Goal: Transaction & Acquisition: Purchase product/service

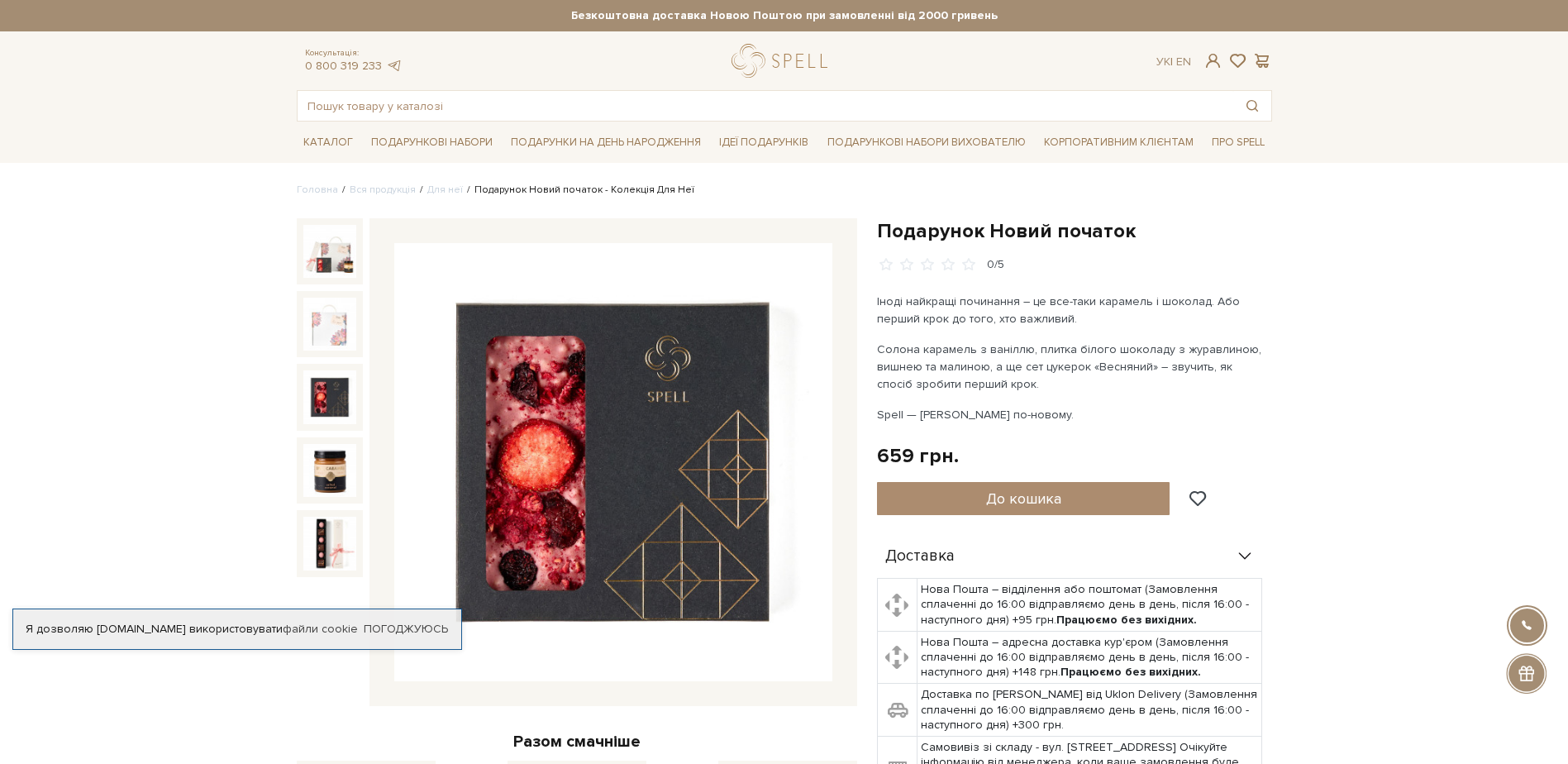
click at [325, 405] on img at bounding box center [329, 396] width 53 height 53
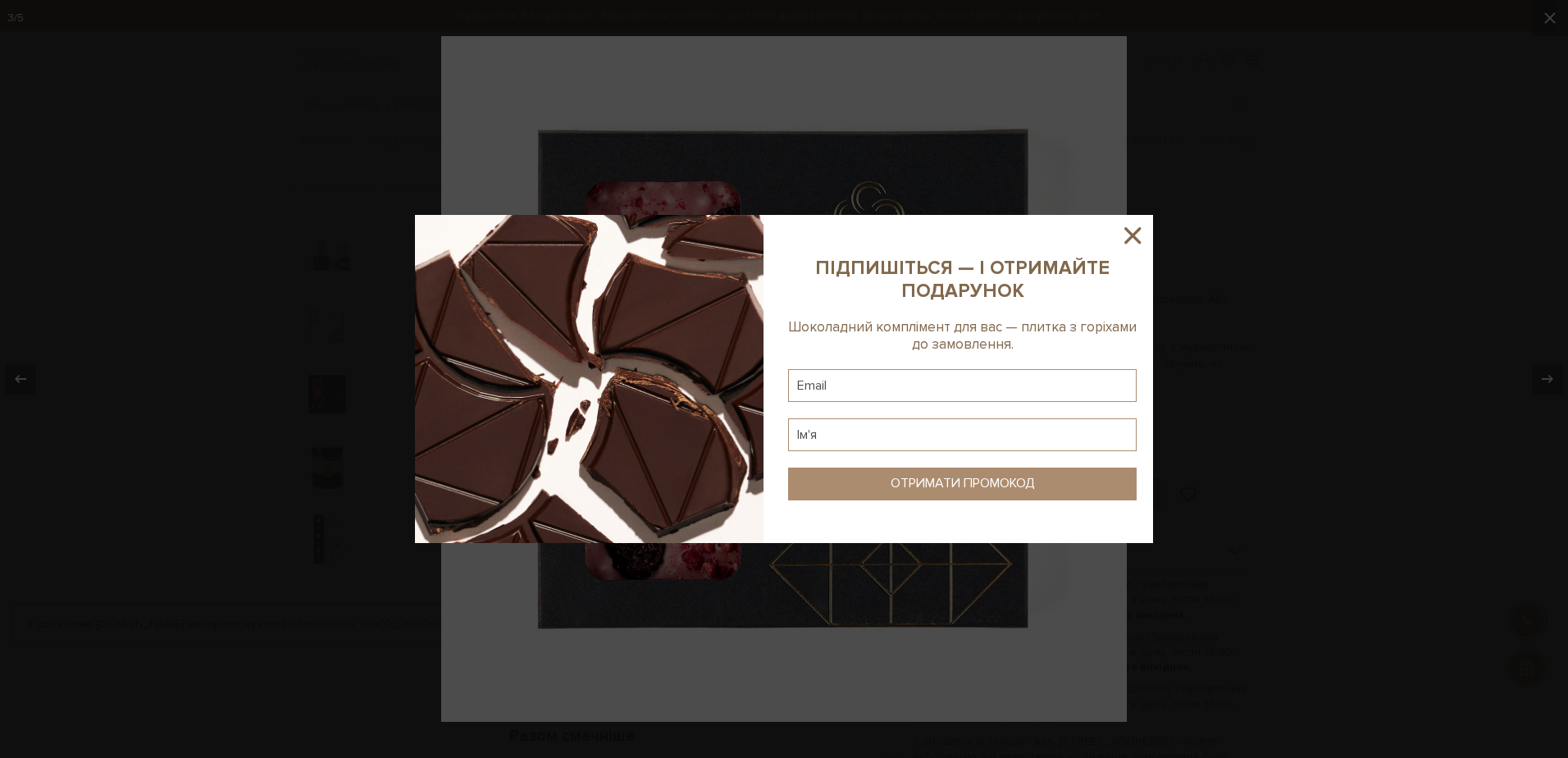
click at [1145, 250] on sys-column-static at bounding box center [962, 379] width 381 height 328
click at [1136, 234] on icon at bounding box center [1131, 235] width 28 height 28
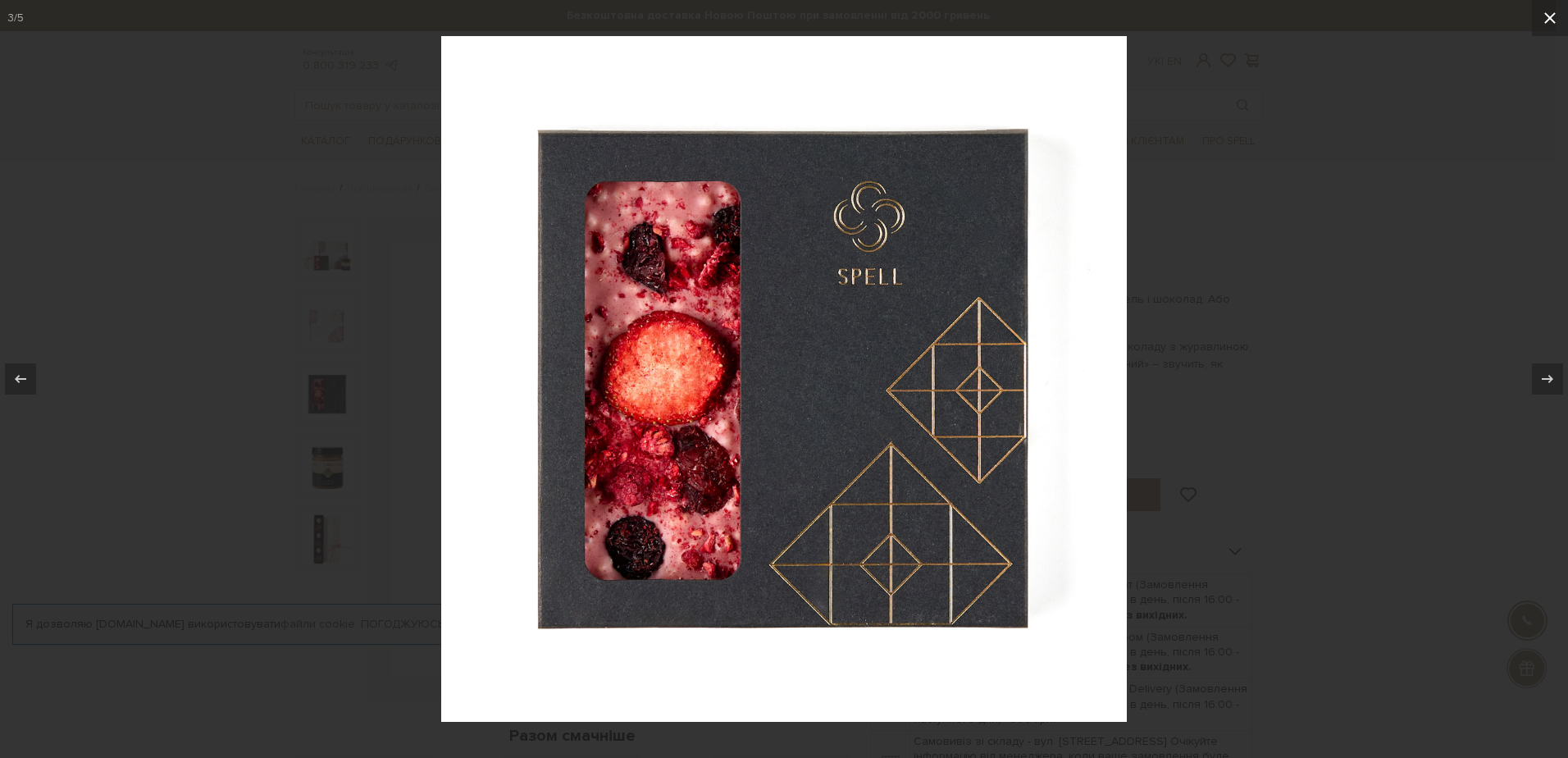
click at [1543, 27] on icon at bounding box center [1550, 18] width 20 height 20
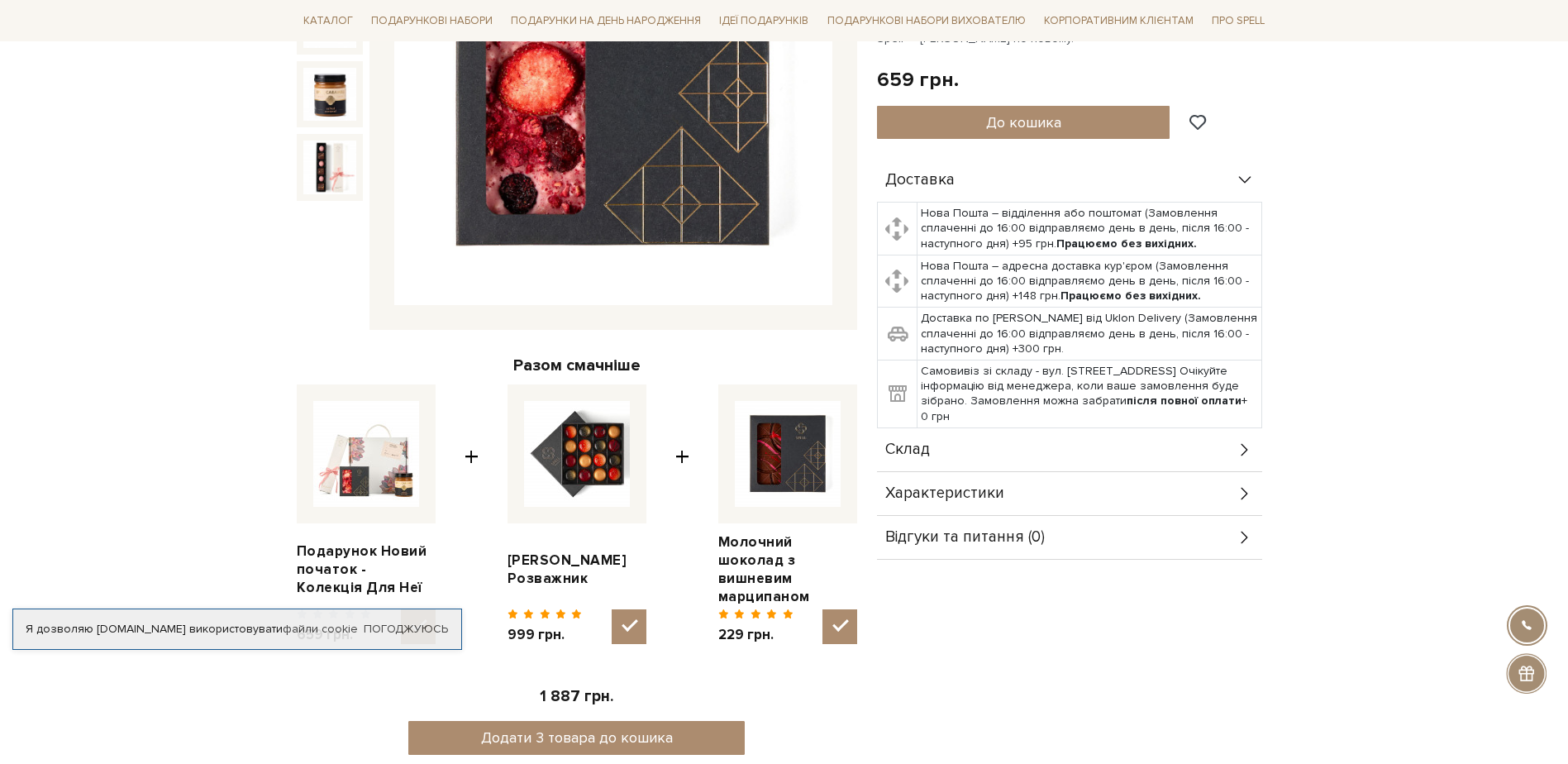
scroll to position [413, 0]
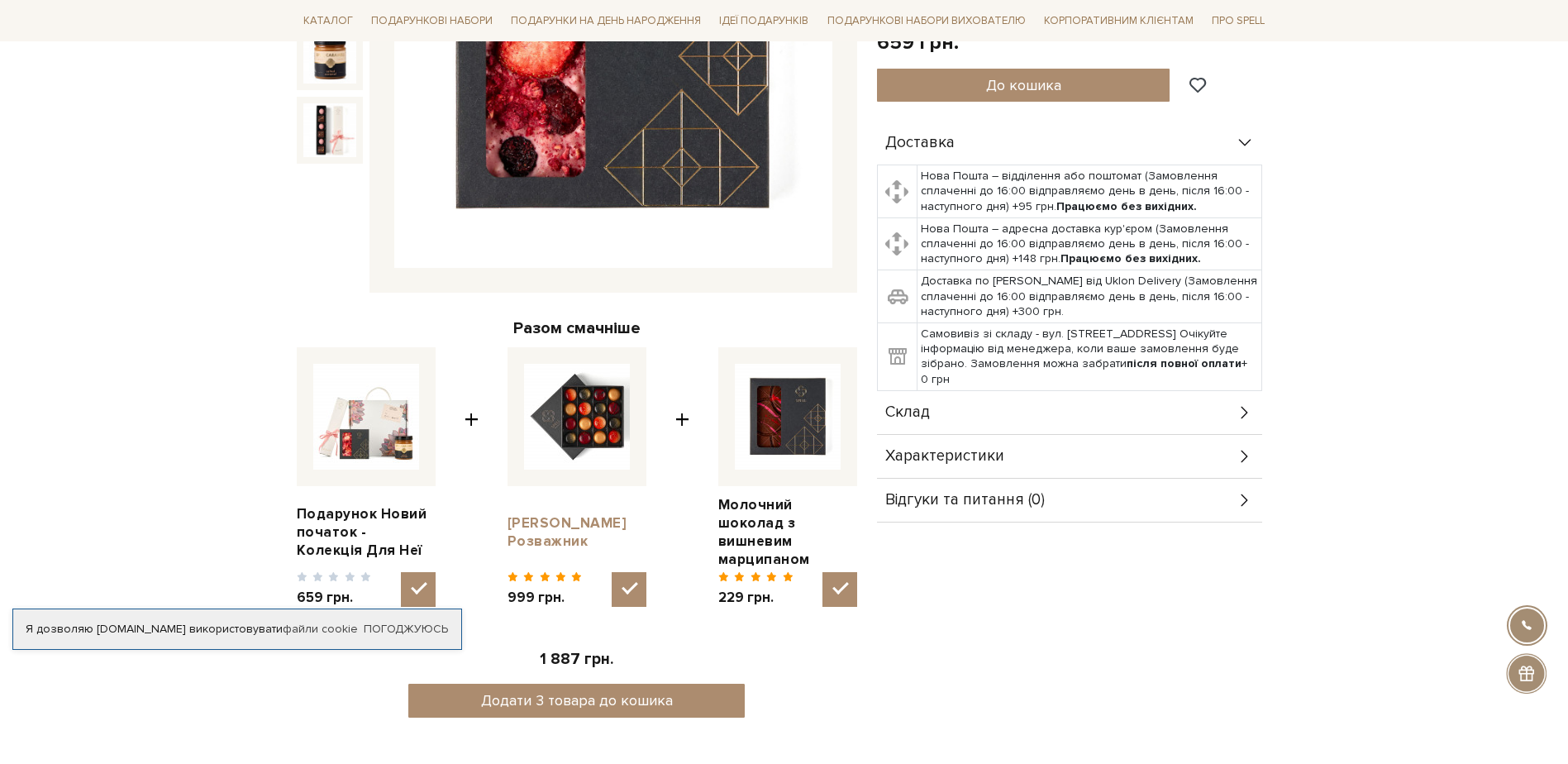
click at [539, 528] on link "[PERSON_NAME] Розважник" at bounding box center [577, 533] width 139 height 37
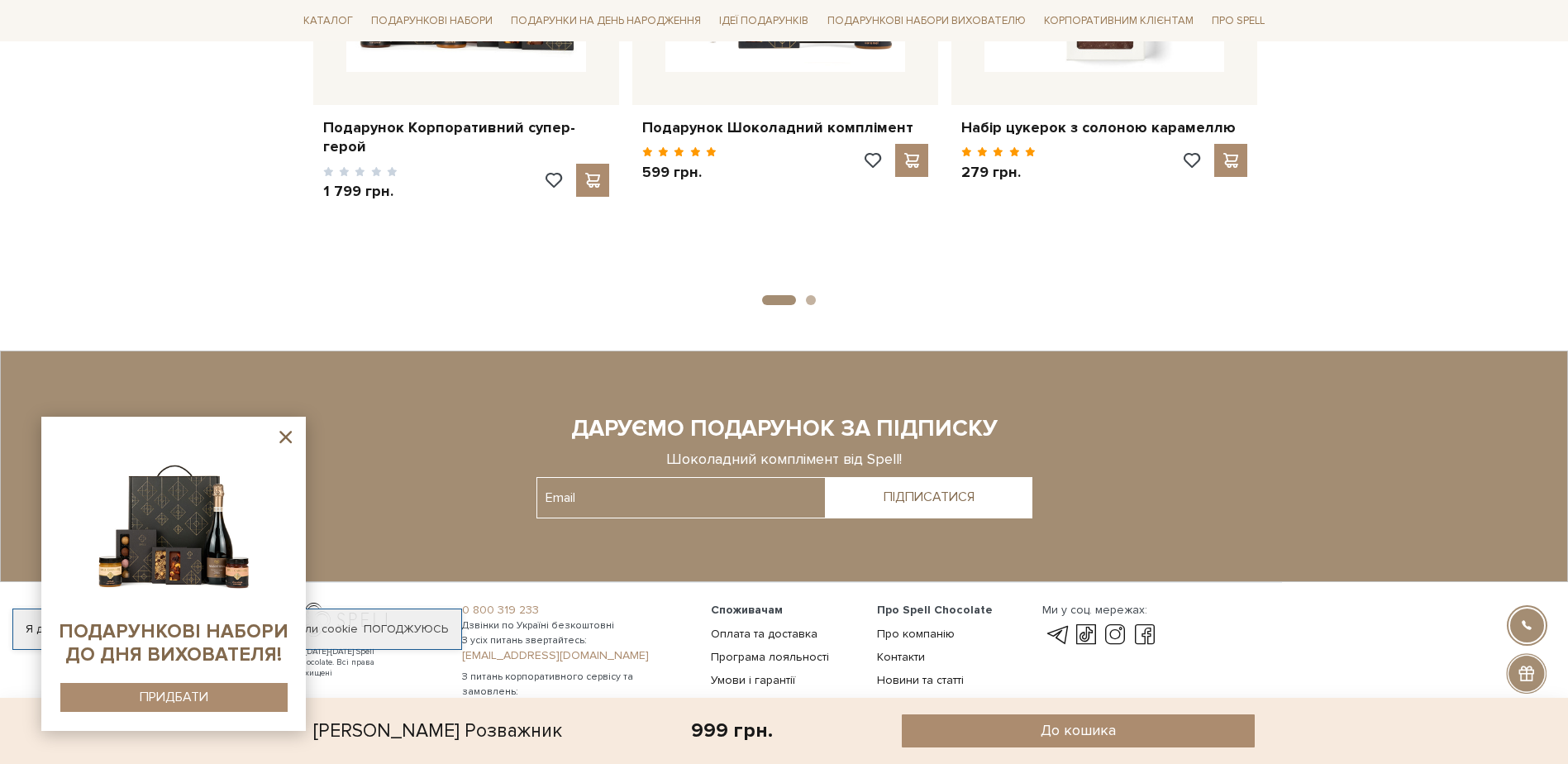
scroll to position [2186, 0]
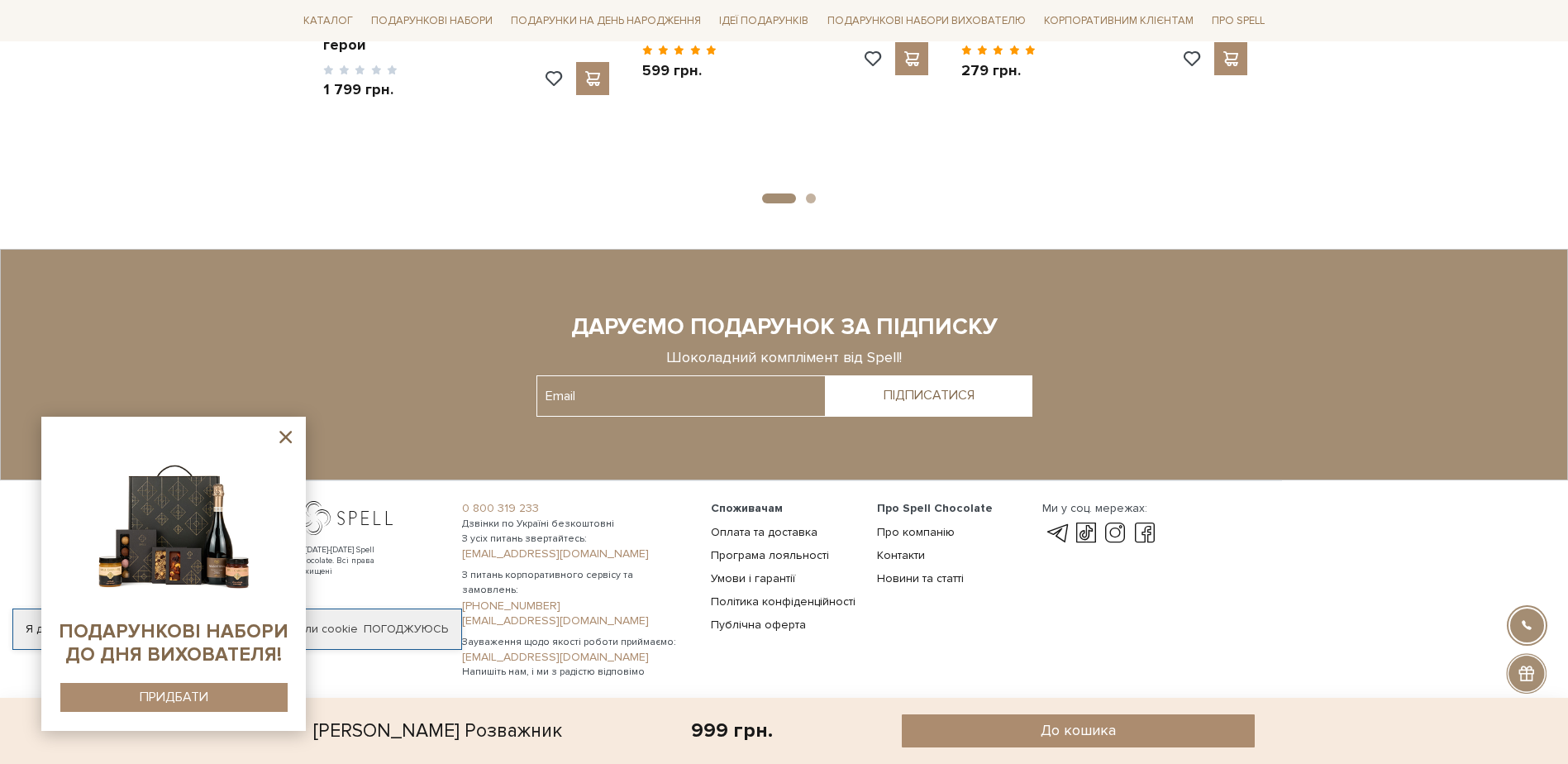
click at [285, 435] on icon at bounding box center [285, 436] width 20 height 20
